Goal: Task Accomplishment & Management: Manage account settings

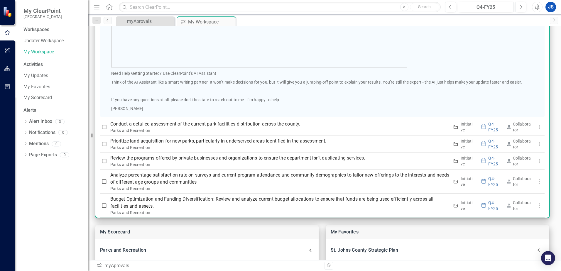
scroll to position [310, 0]
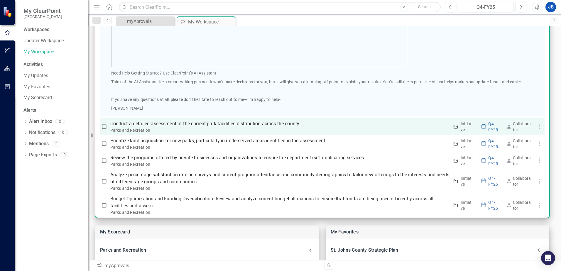
click at [182, 123] on p "Conduct a detailed assessment of the current park facilities distribution acros…" at bounding box center [279, 123] width 339 height 7
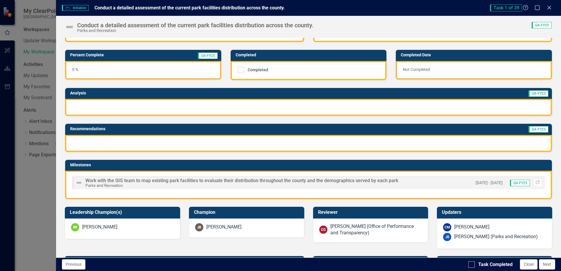
scroll to position [0, 0]
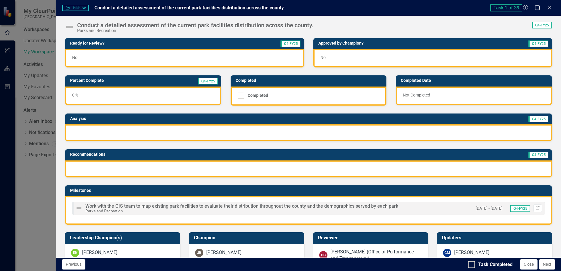
click at [549, 8] on icon at bounding box center [549, 8] width 4 height 4
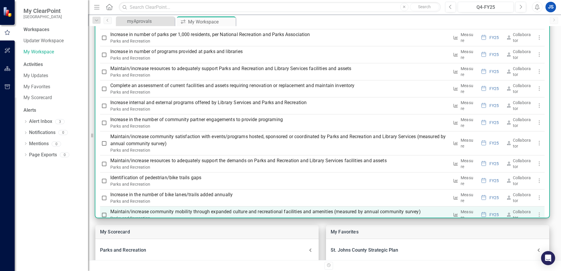
scroll to position [926, 0]
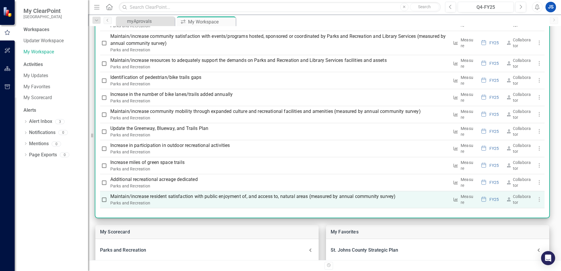
click at [165, 195] on p "Maintain/increase resident satisfaction with public enjoyment of, and access to…" at bounding box center [279, 196] width 339 height 7
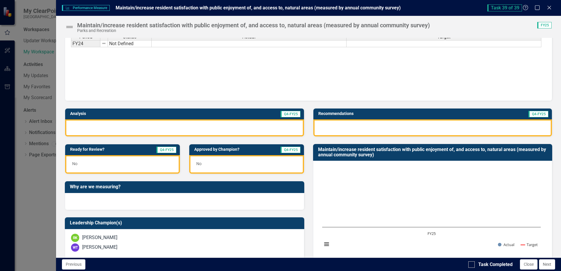
scroll to position [0, 0]
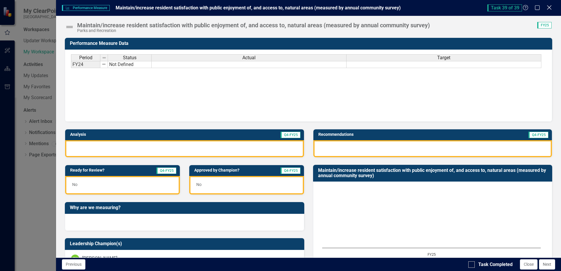
click at [548, 7] on icon "Close" at bounding box center [548, 8] width 7 height 6
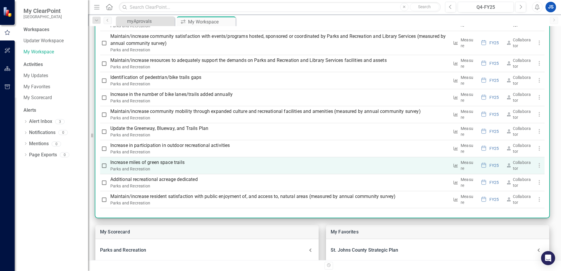
click at [170, 159] on th "Increase miles of green space trails Parks and Recreation" at bounding box center [279, 165] width 343 height 17
drag, startPoint x: 170, startPoint y: 159, endPoint x: 173, endPoint y: 162, distance: 4.6
click at [173, 162] on p "Increase miles of green space trails" at bounding box center [279, 162] width 339 height 7
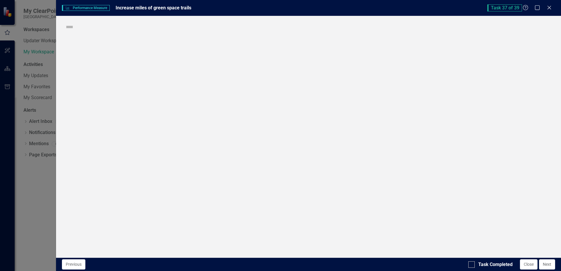
click at [173, 162] on div "Performance Measure Performance Measure Increase miles of green space trails Ta…" at bounding box center [280, 135] width 561 height 271
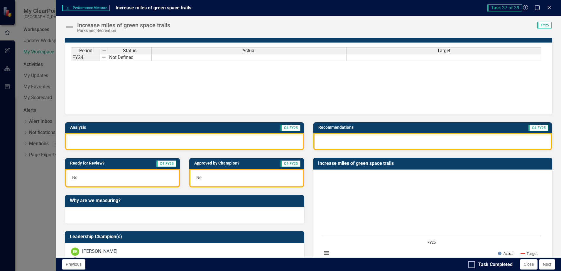
scroll to position [7, 0]
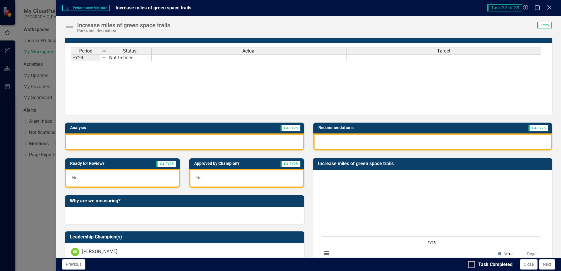
click at [549, 7] on icon "Close" at bounding box center [548, 8] width 7 height 6
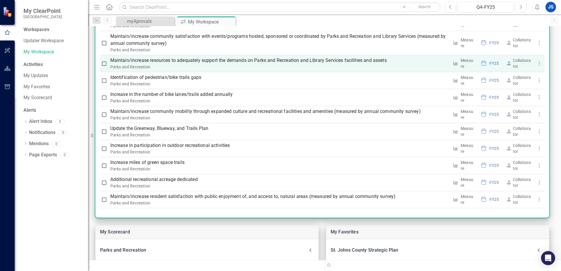
click at [181, 63] on p "Maintain/increase resources to adequately support the demands on Parks and Recr…" at bounding box center [279, 60] width 339 height 7
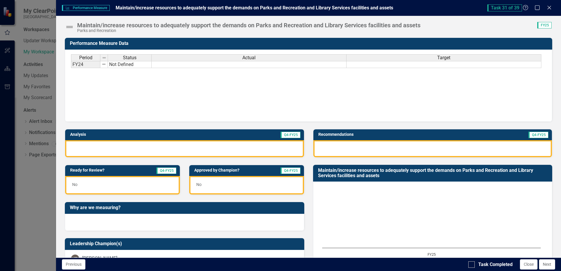
scroll to position [183, 0]
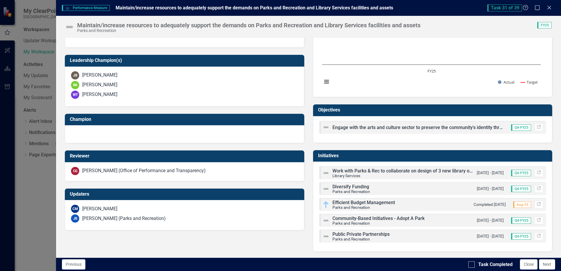
click at [547, 8] on icon "Close" at bounding box center [549, 7] width 6 height 5
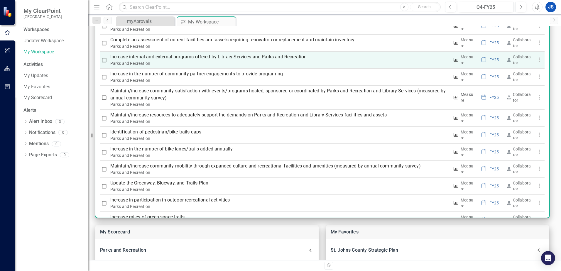
scroll to position [838, 0]
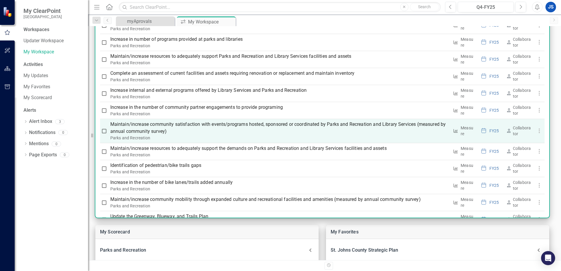
click at [204, 126] on p "Maintain/increase community satisfaction with events/programs hosted, sponsored…" at bounding box center [279, 128] width 339 height 14
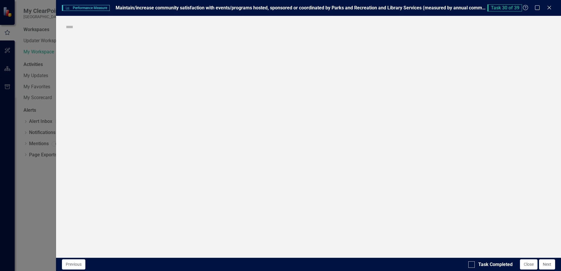
click at [204, 126] on div "Performance Measure Performance Measure Maintain/increase community satisfactio…" at bounding box center [280, 135] width 561 height 271
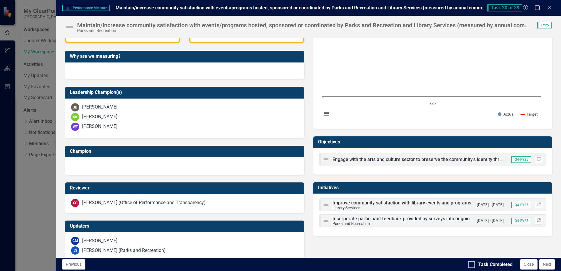
scroll to position [162, 0]
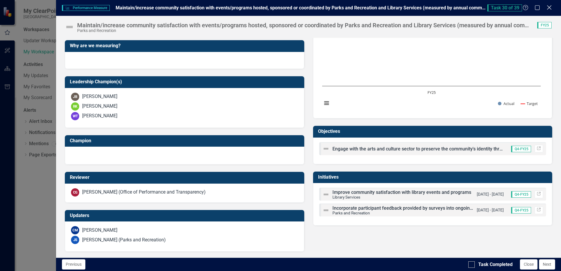
click at [550, 8] on icon "Close" at bounding box center [548, 8] width 7 height 6
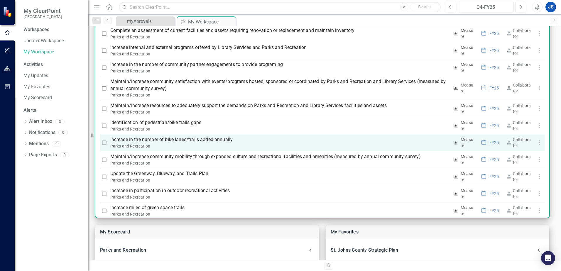
scroll to position [838, 0]
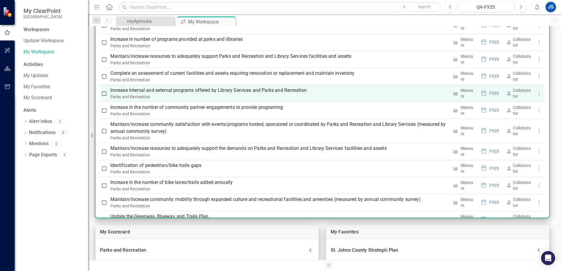
click at [165, 92] on p "Increase internal and external programs offered by Library Services and Parks a…" at bounding box center [279, 90] width 339 height 7
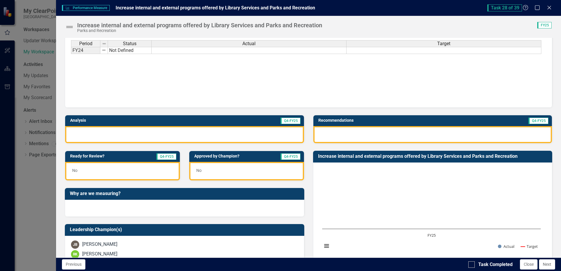
scroll to position [162, 0]
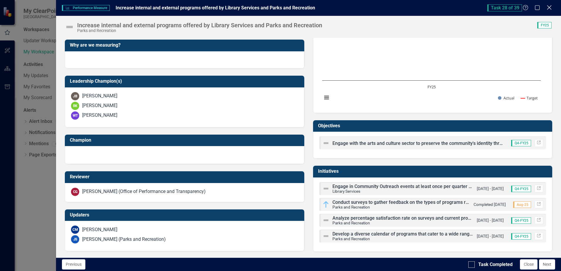
click at [550, 7] on icon "Close" at bounding box center [548, 8] width 7 height 6
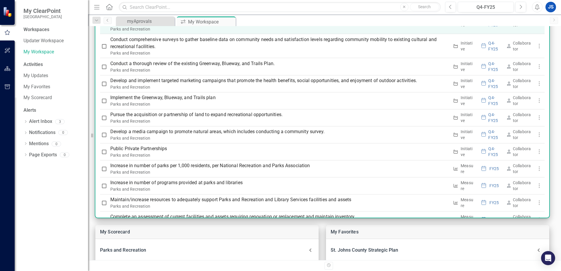
scroll to position [632, 0]
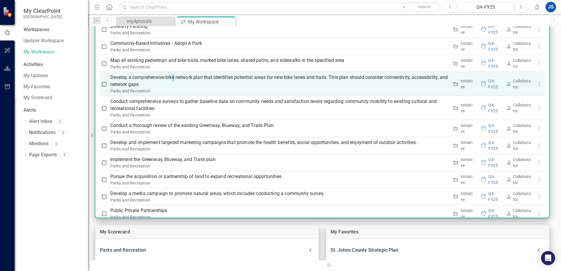
click at [173, 81] on p "Develop a comprehensive bike network plan that identifies potential areas for n…" at bounding box center [279, 81] width 339 height 14
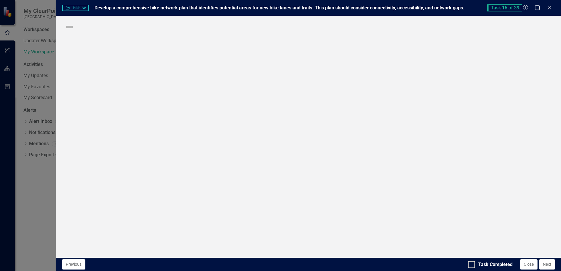
click at [173, 81] on div "Initiative Initiative Develop a comprehensive bike network plan that identifies…" at bounding box center [280, 135] width 561 height 271
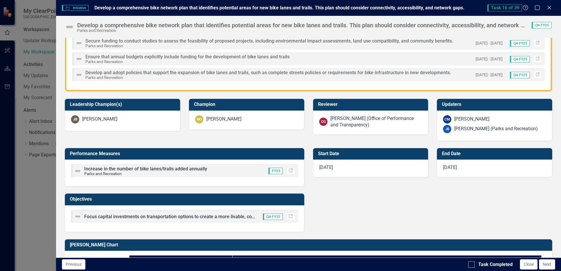
scroll to position [170, 0]
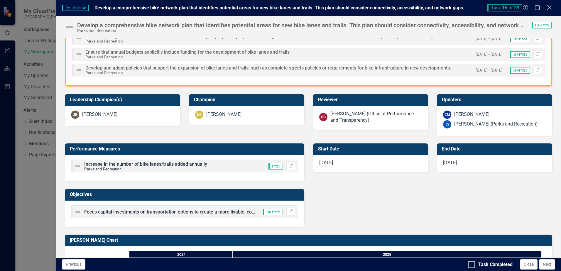
click at [549, 8] on icon "Close" at bounding box center [548, 8] width 7 height 6
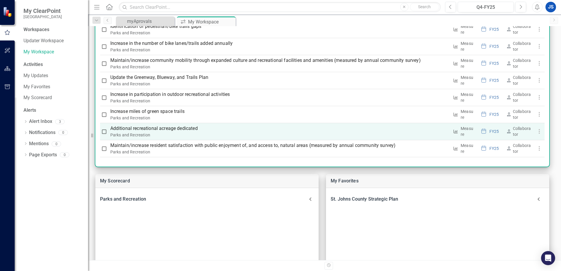
scroll to position [123, 0]
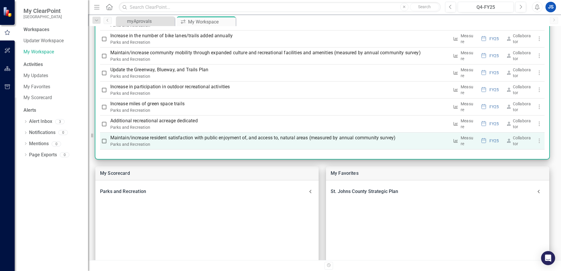
click at [164, 140] on p "Maintain/increase resident satisfaction with public enjoyment of, and access to…" at bounding box center [279, 137] width 339 height 7
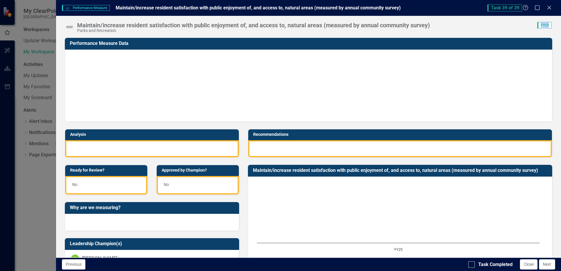
click at [164, 140] on div "Performance Measure Performance Measure Maintain/increase resident satisfaction…" at bounding box center [280, 135] width 561 height 271
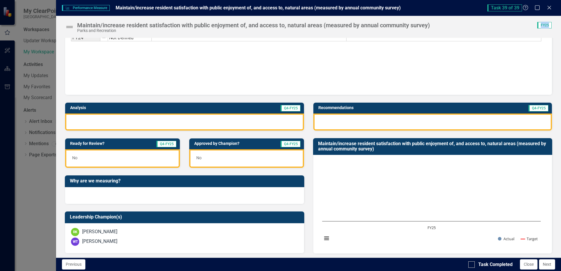
scroll to position [0, 0]
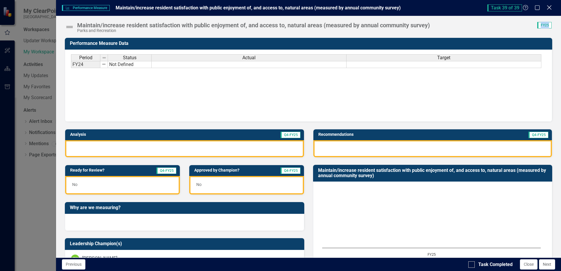
click at [547, 8] on icon "Close" at bounding box center [548, 8] width 7 height 6
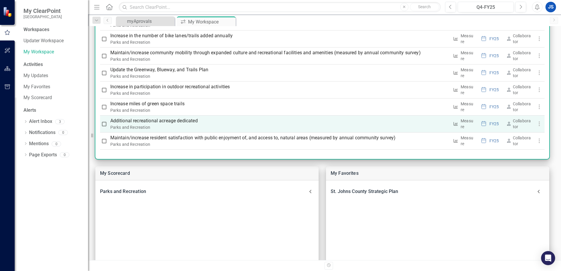
click at [169, 121] on p "Additional recreational acreage dedicated" at bounding box center [279, 120] width 339 height 7
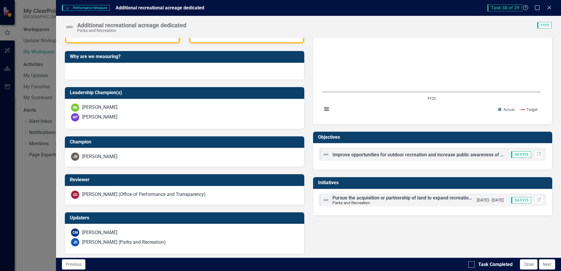
scroll to position [153, 0]
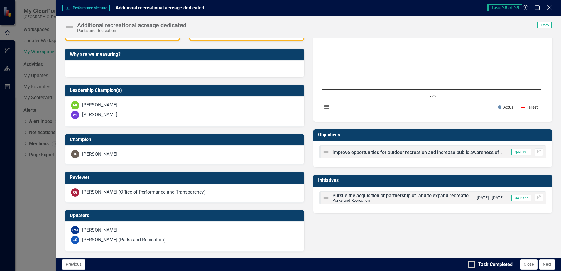
click at [548, 10] on icon "Close" at bounding box center [548, 8] width 7 height 6
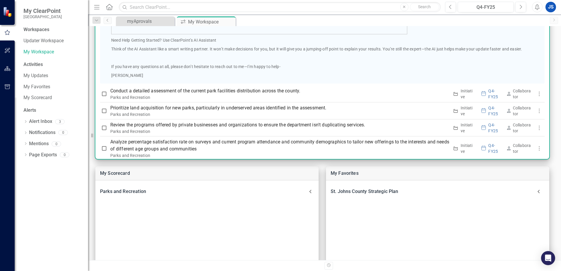
scroll to position [293, 0]
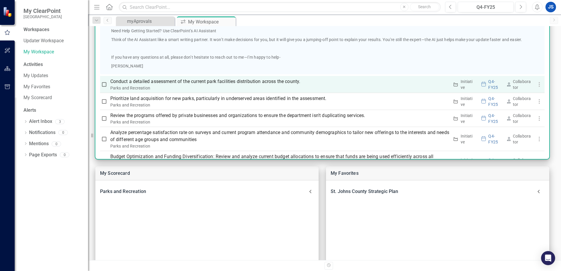
click at [288, 83] on p "Conduct a detailed assessment of the current park facilities distribution acros…" at bounding box center [279, 81] width 339 height 7
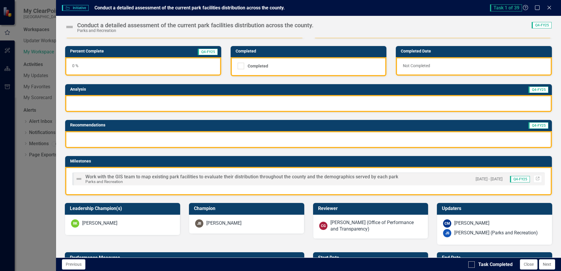
scroll to position [0, 0]
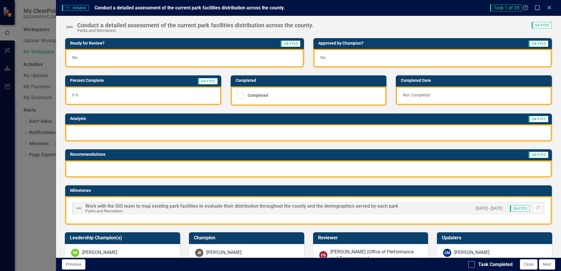
click at [110, 93] on div "0 %" at bounding box center [143, 96] width 156 height 18
click at [94, 97] on div "0 %" at bounding box center [143, 96] width 156 height 18
click at [87, 82] on h3 "Percent Complete" at bounding box center [116, 80] width 92 height 4
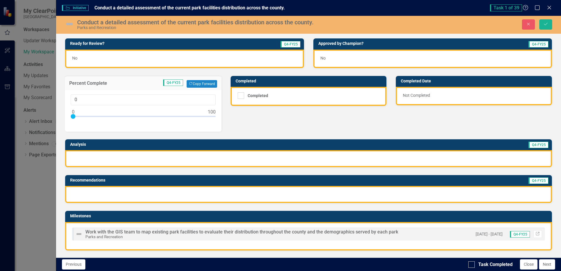
click at [91, 116] on div at bounding box center [143, 117] width 145 height 7
click at [89, 116] on div at bounding box center [91, 116] width 5 height 5
click at [88, 116] on div at bounding box center [143, 117] width 145 height 7
click at [86, 115] on div at bounding box center [88, 116] width 5 height 5
click at [86, 115] on div at bounding box center [143, 117] width 145 height 7
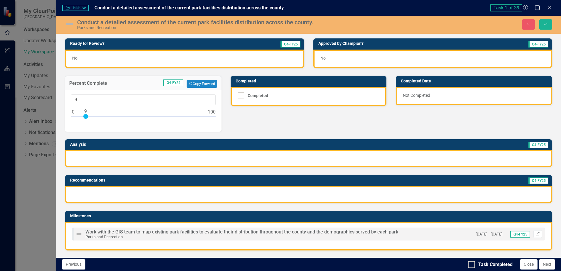
click at [87, 116] on div at bounding box center [85, 116] width 5 height 5
click at [87, 104] on input "9" at bounding box center [143, 99] width 145 height 11
click at [228, 123] on div "Ready for Review? Q4-FY25 No Approved by Champion? Q4-FY25 No Percent Complete …" at bounding box center [308, 165] width 496 height 269
click at [243, 118] on div "Ready for Review? Q4-FY25 No Approved by Champion? Q4-FY25 No Percent Complete …" at bounding box center [308, 165] width 496 height 269
click at [209, 156] on div at bounding box center [308, 158] width 487 height 17
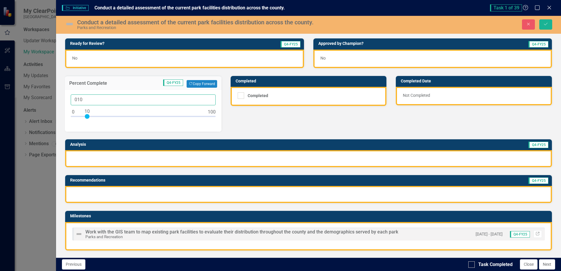
drag, startPoint x: 87, startPoint y: 100, endPoint x: 69, endPoint y: 99, distance: 18.2
click at [69, 99] on div "010" at bounding box center [143, 111] width 157 height 42
type input "10"
click at [116, 128] on div "10" at bounding box center [143, 111] width 157 height 42
click at [247, 123] on div "Ready for Review? Q4-FY25 No Approved by Champion? Q4-FY25 No Percent Complete …" at bounding box center [308, 165] width 496 height 269
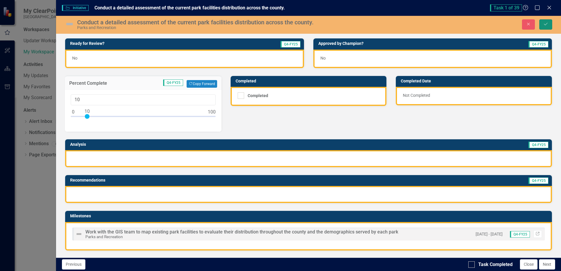
click at [544, 26] on icon "Save" at bounding box center [545, 24] width 5 height 4
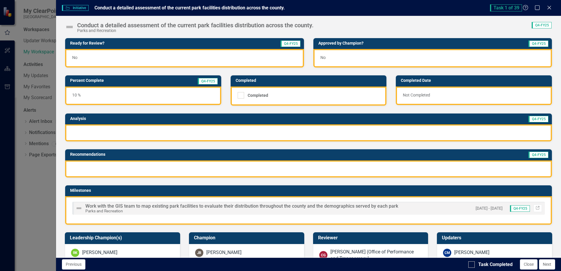
click at [70, 28] on img at bounding box center [69, 26] width 9 height 9
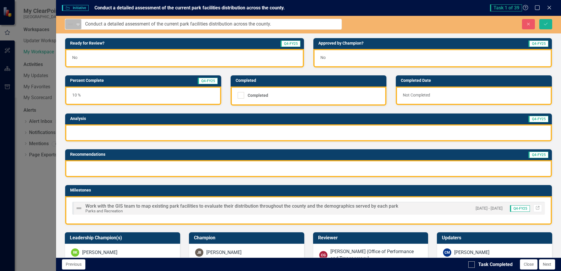
click at [78, 25] on icon "Expand" at bounding box center [78, 24] width 6 height 5
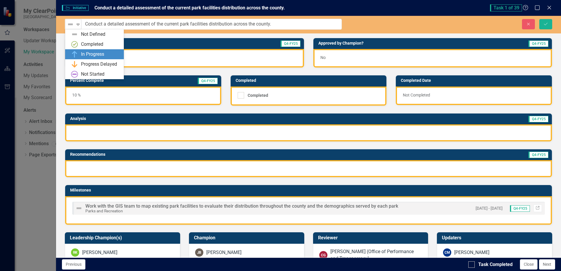
click at [84, 54] on div "In Progress" at bounding box center [92, 54] width 23 height 7
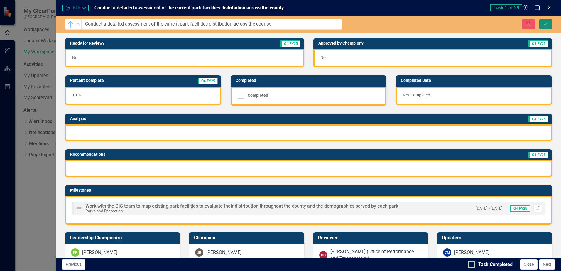
click at [546, 24] on icon "Save" at bounding box center [545, 24] width 5 height 4
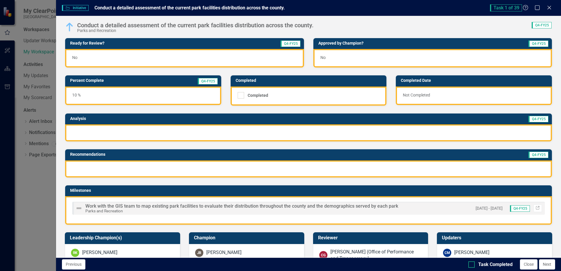
click at [471, 266] on div at bounding box center [471, 264] width 6 height 6
click at [471, 265] on input "Task Completed" at bounding box center [470, 263] width 4 height 4
checkbox input "true"
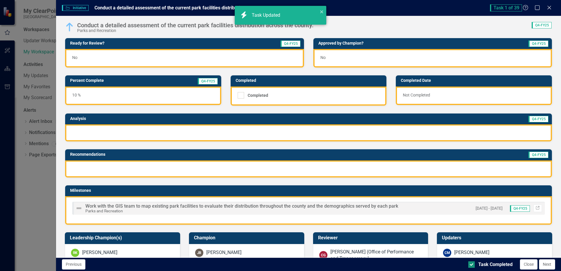
checkbox input "true"
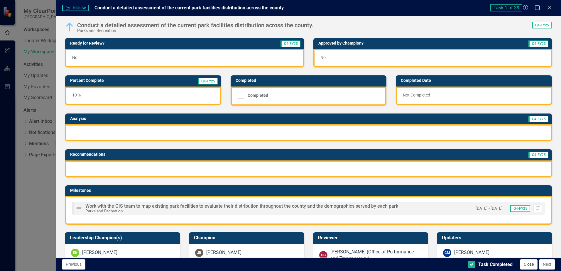
click at [527, 264] on button "Close" at bounding box center [529, 264] width 18 height 10
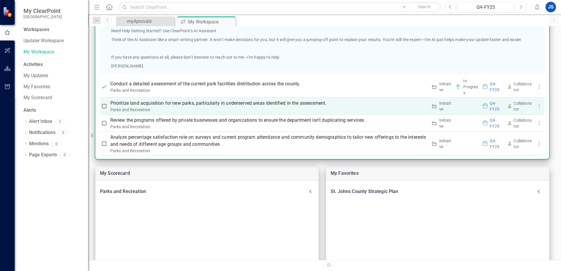
click at [237, 105] on p "Prioritize land acquisition for new parks, particularly in underserved areas id…" at bounding box center [268, 103] width 317 height 7
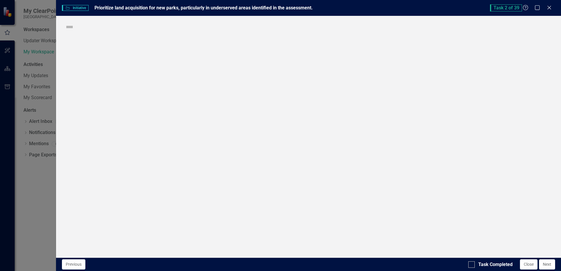
click at [237, 105] on div "Initiative Initiative Prioritize land acquisition for new parks, particularly i…" at bounding box center [280, 135] width 561 height 271
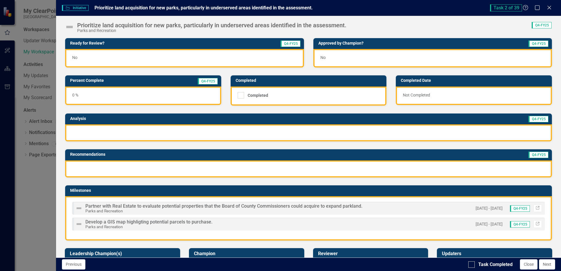
click at [100, 95] on div "0 %" at bounding box center [143, 96] width 156 height 18
click at [101, 82] on h3 "Percent Complete" at bounding box center [116, 80] width 92 height 4
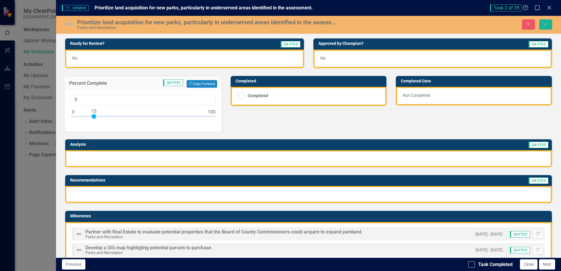
click at [94, 116] on div at bounding box center [143, 117] width 145 height 7
type input "15"
drag, startPoint x: 544, startPoint y: 25, endPoint x: 541, endPoint y: 26, distance: 3.9
click at [545, 25] on icon "Save" at bounding box center [545, 24] width 5 height 4
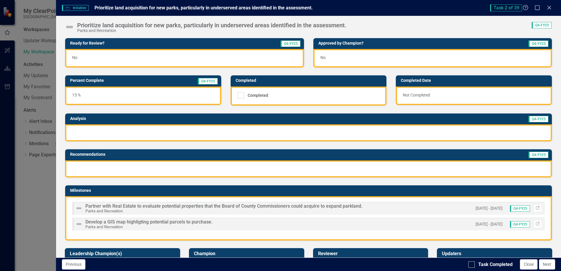
click at [69, 28] on img at bounding box center [69, 26] width 9 height 9
click at [69, 27] on img at bounding box center [69, 26] width 9 height 9
click at [72, 27] on img at bounding box center [69, 26] width 9 height 9
click at [71, 27] on img at bounding box center [69, 26] width 9 height 9
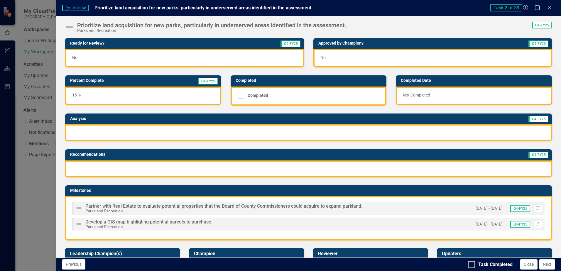
click at [71, 27] on img at bounding box center [69, 26] width 9 height 9
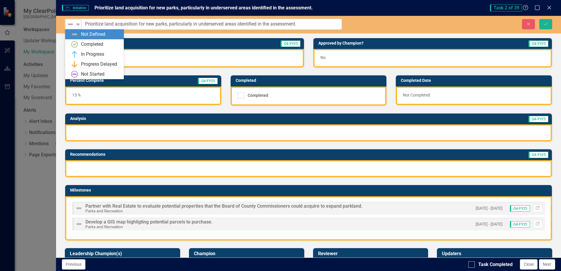
click at [80, 24] on icon "Expand" at bounding box center [78, 24] width 6 height 5
click at [87, 53] on div "In Progress" at bounding box center [92, 54] width 23 height 7
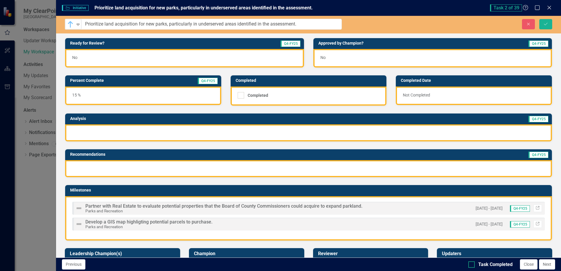
click at [473, 266] on div at bounding box center [471, 264] width 6 height 6
click at [472, 265] on input "Task Completed" at bounding box center [470, 263] width 4 height 4
checkbox input "true"
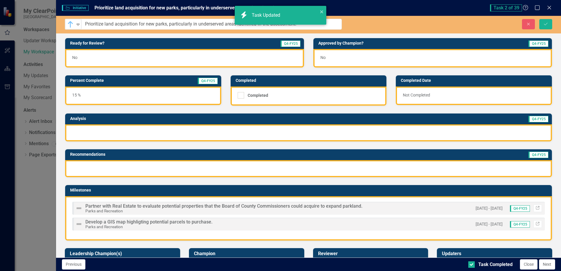
checkbox input "true"
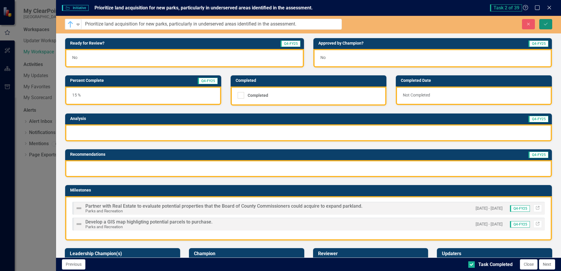
click at [546, 23] on icon "Save" at bounding box center [545, 24] width 5 height 4
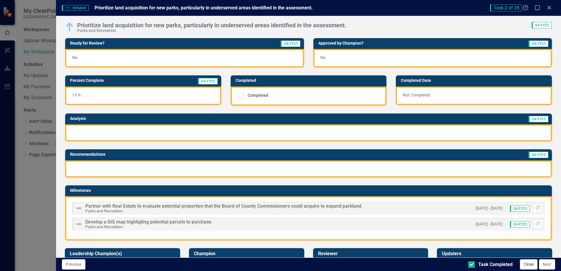
click at [525, 264] on button "Close" at bounding box center [529, 264] width 18 height 10
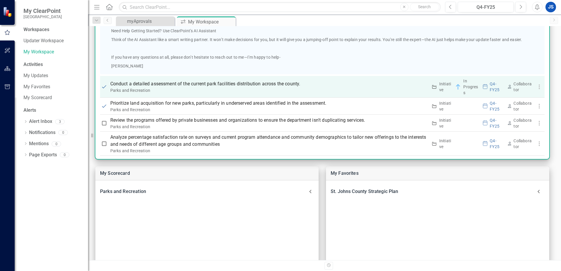
click at [198, 87] on div "Parks and Recreation" at bounding box center [268, 90] width 317 height 6
click at [198, 86] on p "Conduct a detailed assessment of the current park facilities distribution acros…" at bounding box center [268, 83] width 317 height 7
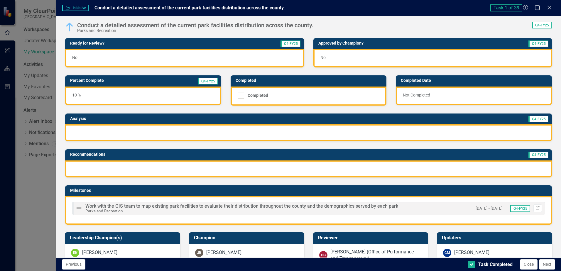
click at [512, 138] on div at bounding box center [308, 132] width 487 height 17
click at [423, 169] on div at bounding box center [308, 168] width 487 height 17
click at [547, 266] on button "Next" at bounding box center [547, 264] width 16 height 10
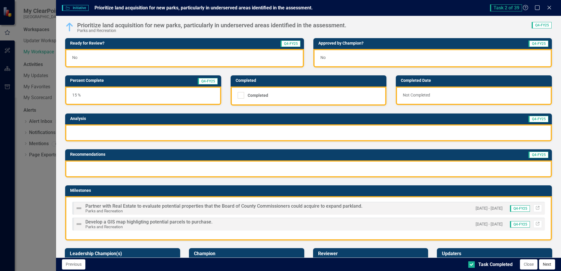
click at [547, 266] on button "Next" at bounding box center [547, 264] width 16 height 10
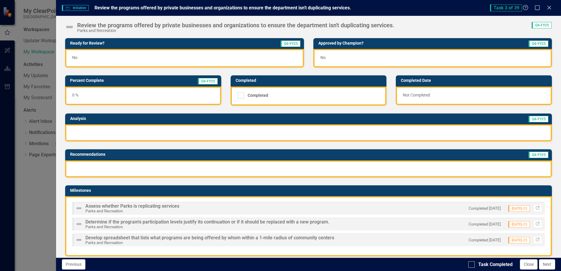
click at [70, 28] on img at bounding box center [69, 26] width 9 height 9
click at [69, 27] on img at bounding box center [69, 26] width 9 height 9
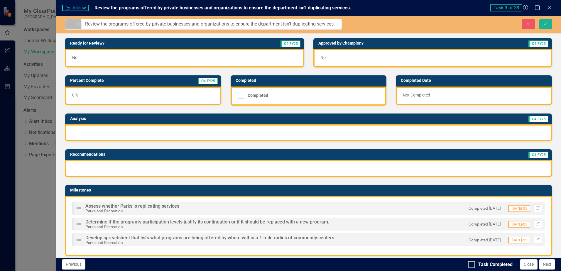
click at [75, 26] on icon "Expand" at bounding box center [78, 24] width 6 height 5
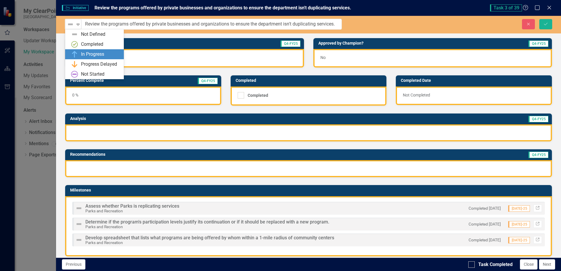
click at [77, 52] on img at bounding box center [74, 54] width 7 height 7
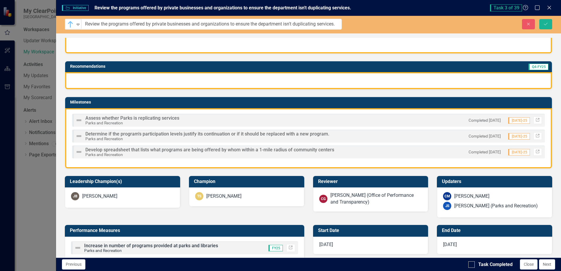
scroll to position [117, 0]
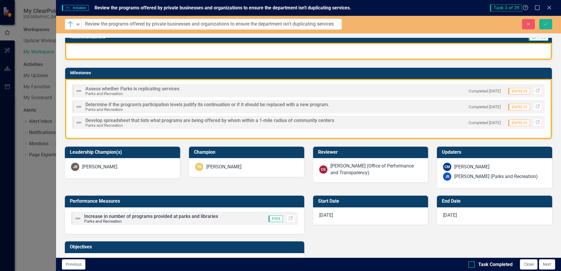
click at [472, 265] on div at bounding box center [471, 264] width 6 height 6
click at [472, 265] on input "Task Completed" at bounding box center [470, 263] width 4 height 4
checkbox input "true"
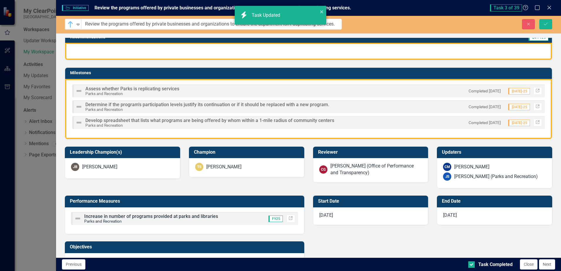
checkbox input "true"
click at [547, 24] on icon "Save" at bounding box center [545, 24] width 5 height 4
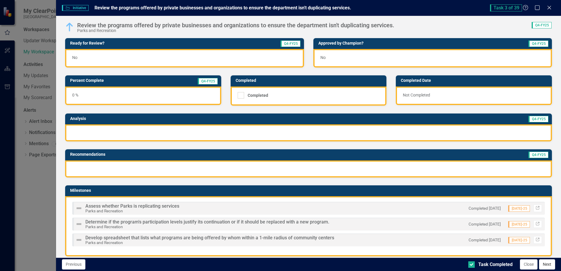
click at [545, 266] on button "Next" at bounding box center [547, 264] width 16 height 10
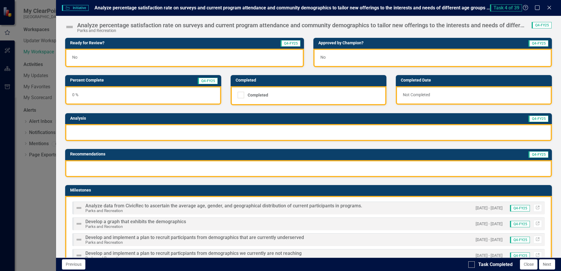
scroll to position [0, 0]
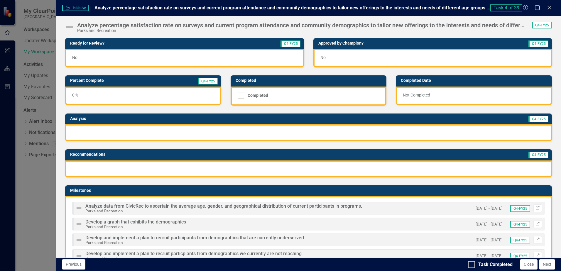
click at [547, 8] on icon "Close" at bounding box center [549, 7] width 6 height 5
